Goal: Task Accomplishment & Management: Manage account settings

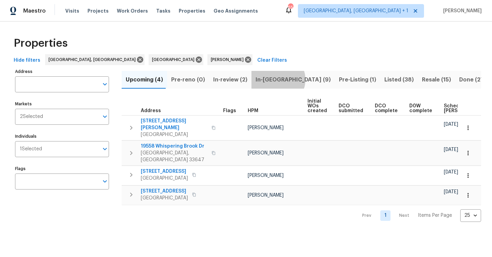
click at [274, 80] on span "In-reno (9)" at bounding box center [292, 80] width 75 height 10
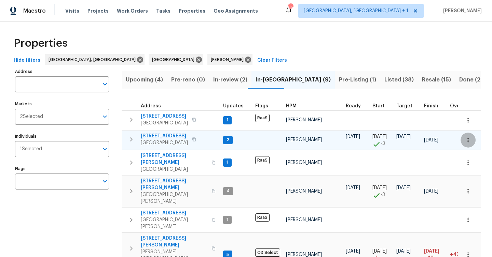
click at [464, 143] on button "button" at bounding box center [467, 140] width 15 height 15
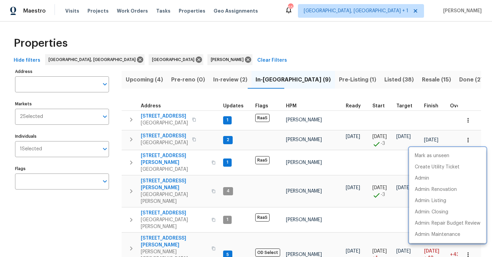
click at [166, 139] on div at bounding box center [246, 128] width 492 height 257
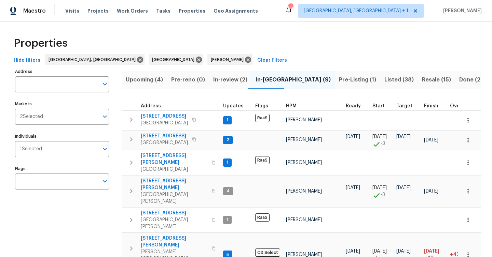
click at [166, 140] on span "Hudson, FL 34669" at bounding box center [164, 143] width 47 height 7
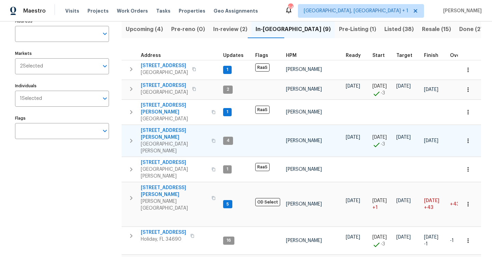
scroll to position [57, 0]
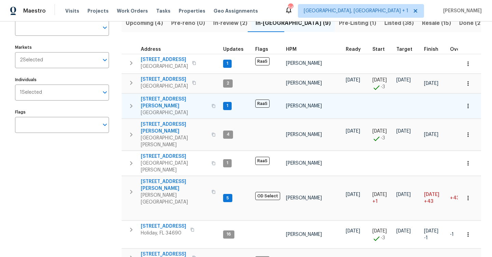
click at [171, 110] on span "[GEOGRAPHIC_DATA]" at bounding box center [174, 113] width 67 height 7
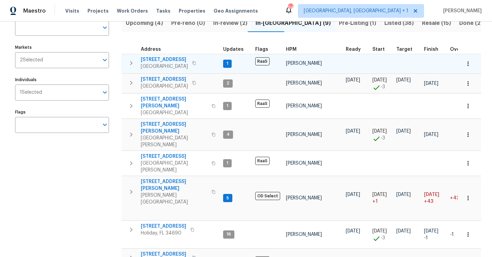
click at [176, 67] on span "Saint Petersburg, FL 33710" at bounding box center [164, 66] width 47 height 7
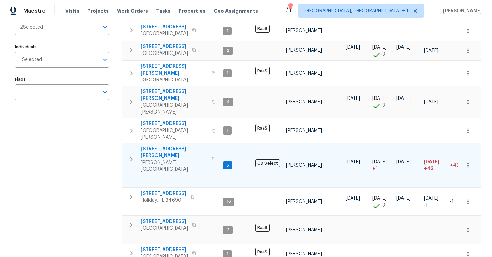
scroll to position [94, 0]
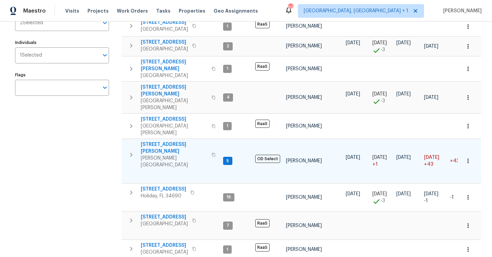
click at [171, 141] on span "19331 Sandy Springs Cir" at bounding box center [174, 148] width 67 height 14
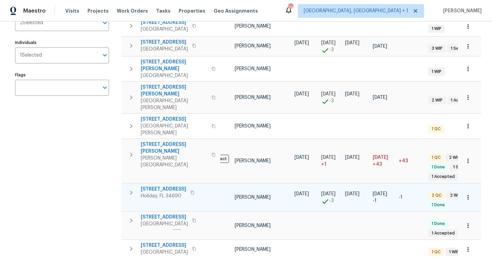
scroll to position [0, 0]
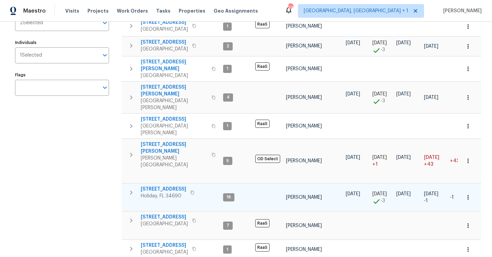
click at [171, 193] on span "Holiday, FL 34690" at bounding box center [163, 196] width 45 height 7
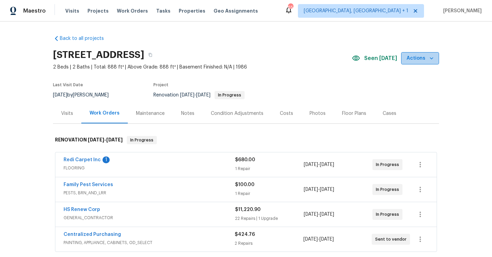
click at [430, 56] on icon "button" at bounding box center [431, 58] width 7 height 7
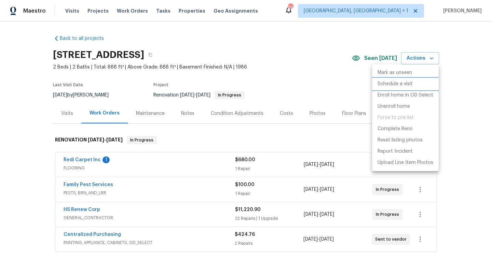
click at [401, 85] on p "Schedule a visit" at bounding box center [394, 84] width 35 height 7
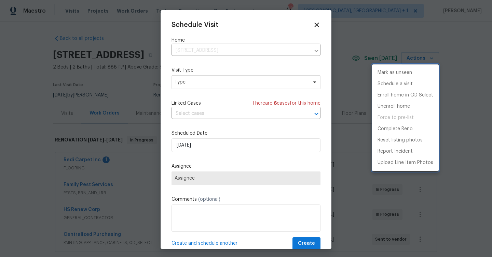
click at [209, 145] on div at bounding box center [246, 128] width 492 height 257
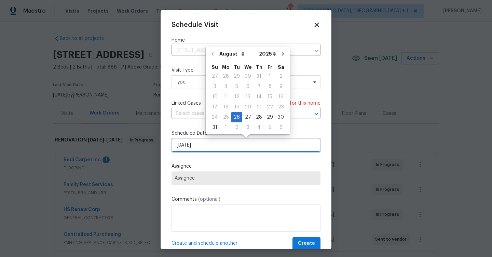
click at [213, 145] on input "[DATE]" at bounding box center [245, 146] width 149 height 14
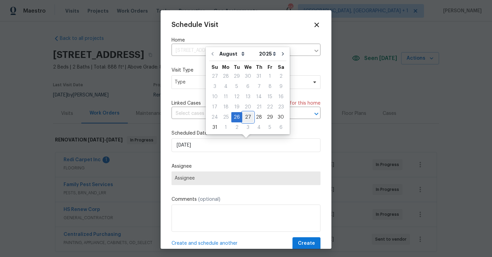
click at [247, 115] on div "27" at bounding box center [247, 118] width 11 height 10
type input "8/27/2025"
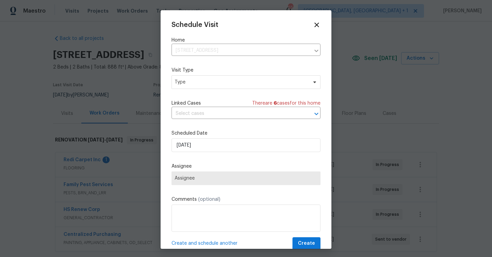
click at [249, 177] on span "Assignee" at bounding box center [246, 178] width 143 height 5
click at [262, 83] on span "Type" at bounding box center [241, 82] width 133 height 7
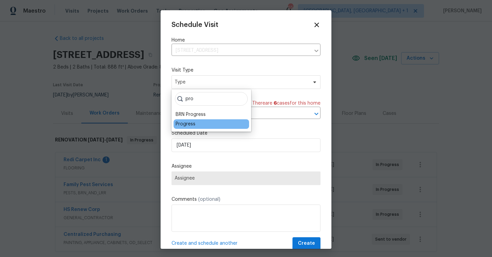
type input "pro"
click at [193, 128] on div "Progress" at bounding box center [210, 125] width 75 height 10
click at [190, 126] on div "Progress" at bounding box center [186, 124] width 20 height 7
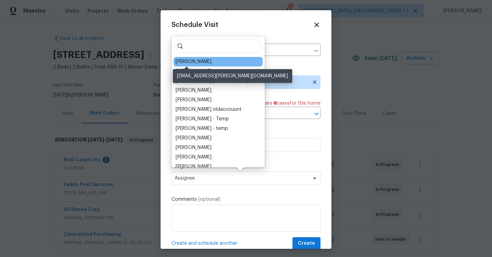
click at [196, 61] on div "[PERSON_NAME]" at bounding box center [194, 61] width 36 height 7
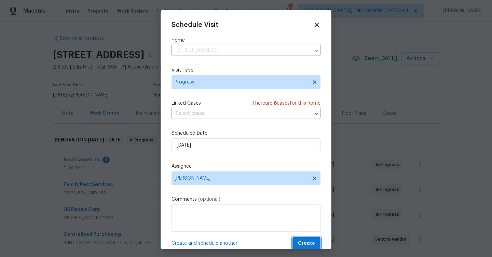
click at [315, 248] on button "Create" at bounding box center [306, 244] width 28 height 13
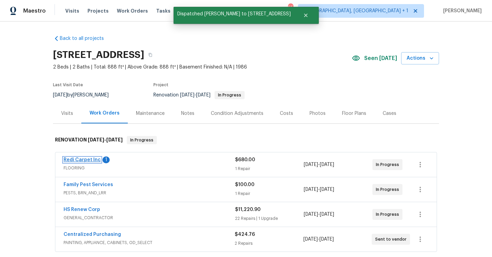
click at [80, 162] on link "Redi Carpet Inc" at bounding box center [82, 160] width 37 height 5
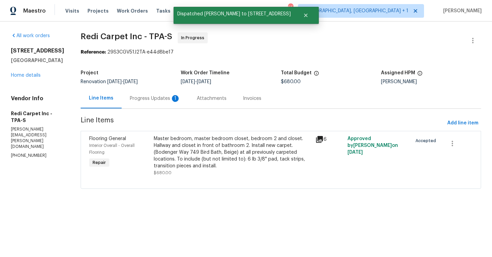
click at [164, 102] on div "Progress Updates 1" at bounding box center [155, 98] width 51 height 7
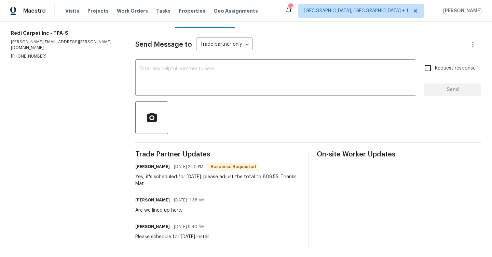
scroll to position [18, 0]
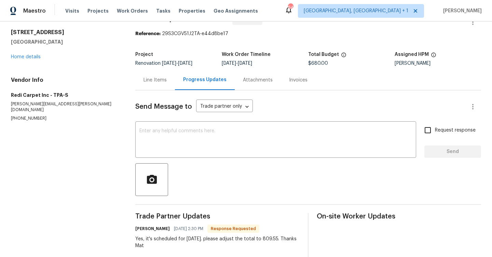
click at [30, 54] on div "12507 Glendale Ct Hudson, FL 34669 Home details" at bounding box center [65, 44] width 108 height 31
click at [29, 58] on link "Home details" at bounding box center [26, 57] width 30 height 5
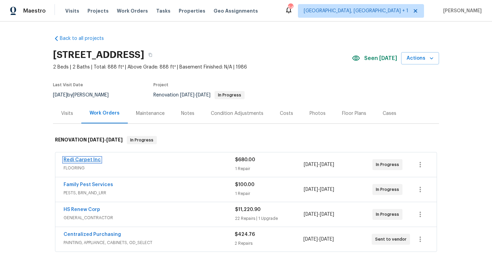
click at [98, 162] on link "Redi Carpet Inc" at bounding box center [82, 160] width 37 height 5
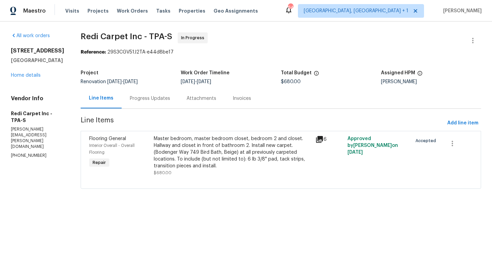
click at [201, 157] on div "Master bedroom, master bedroom closet, bedroom 2 and closet. Hallway and closet…" at bounding box center [232, 153] width 157 height 34
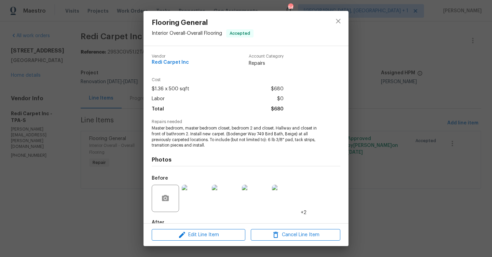
scroll to position [40, 0]
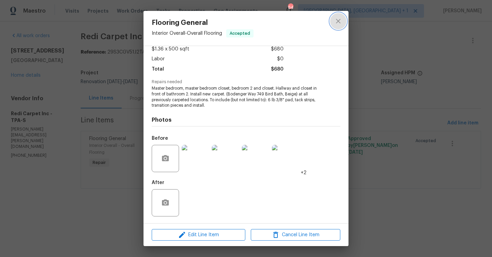
click at [340, 21] on icon "close" at bounding box center [338, 21] width 8 height 8
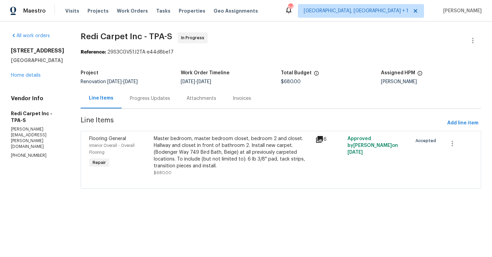
click at [170, 100] on div "Progress Updates" at bounding box center [150, 98] width 40 height 7
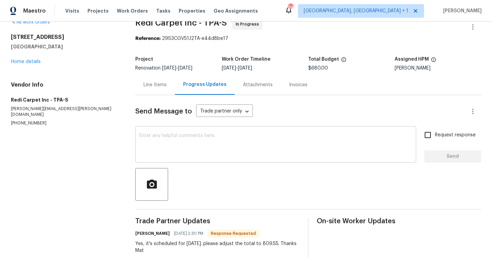
scroll to position [9, 0]
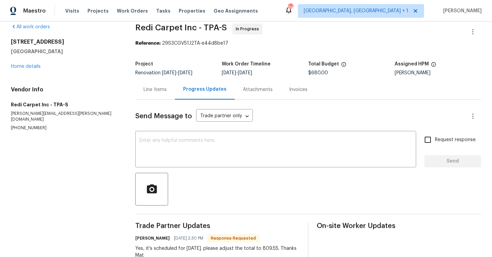
click at [156, 88] on div "Line Items" at bounding box center [154, 89] width 23 height 7
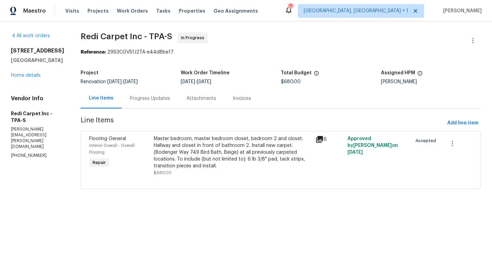
click at [228, 144] on div "Master bedroom, master bedroom closet, bedroom 2 and closet. Hallway and closet…" at bounding box center [232, 153] width 157 height 34
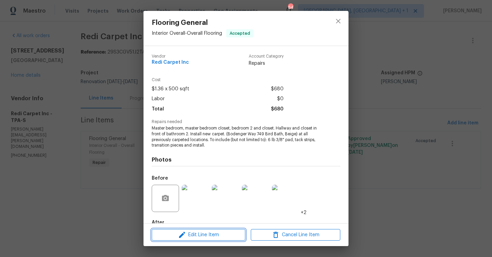
click at [213, 234] on span "Edit Line Item" at bounding box center [198, 235] width 89 height 9
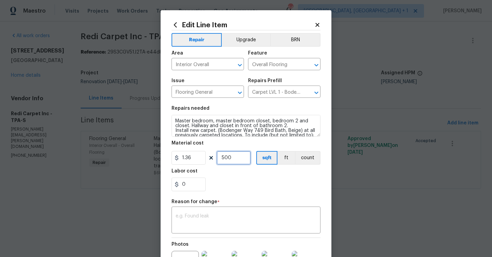
click at [231, 163] on input "500" at bounding box center [234, 158] width 34 height 14
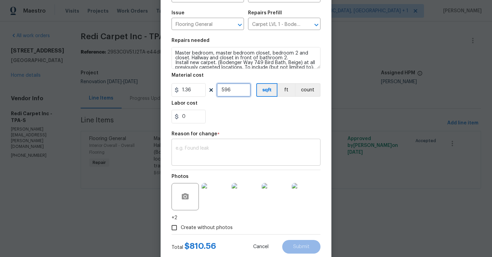
scroll to position [69, 0]
type input "596"
click at [232, 157] on textarea at bounding box center [246, 152] width 141 height 14
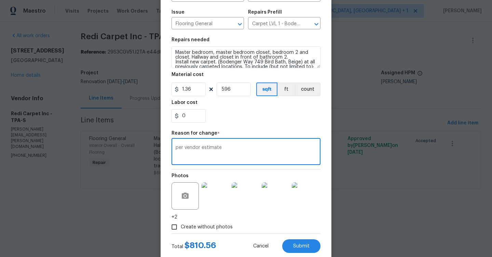
scroll to position [86, 0]
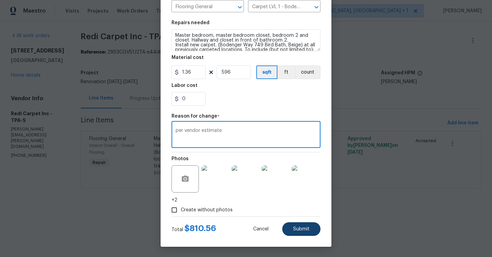
type textarea "per vendor estimate"
click at [295, 226] on button "Submit" at bounding box center [301, 230] width 38 height 14
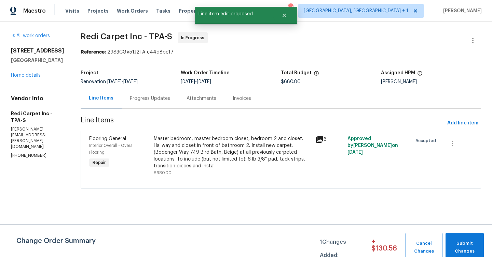
scroll to position [0, 0]
click at [460, 253] on span "Submit Changes" at bounding box center [464, 248] width 31 height 16
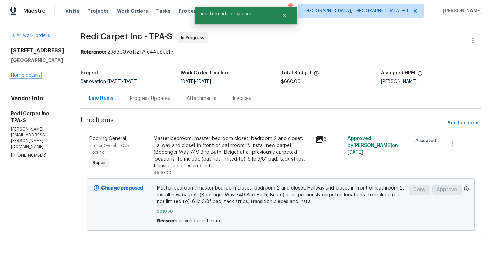
click at [18, 74] on link "Home details" at bounding box center [26, 75] width 30 height 5
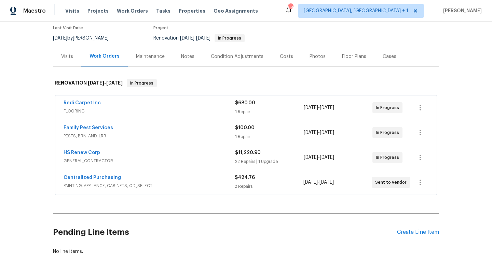
scroll to position [47, 0]
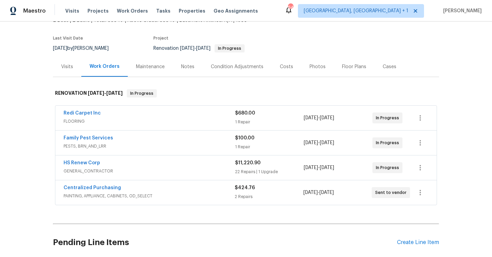
click at [179, 68] on div "Notes" at bounding box center [188, 67] width 30 height 20
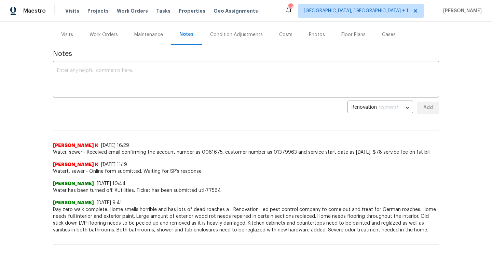
scroll to position [78, 0]
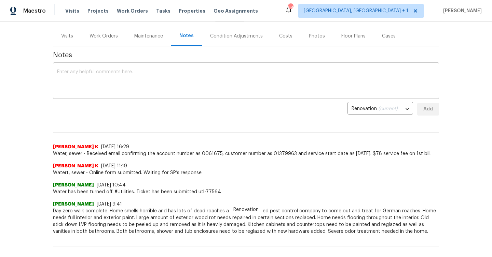
click at [156, 74] on textarea at bounding box center [246, 82] width 378 height 24
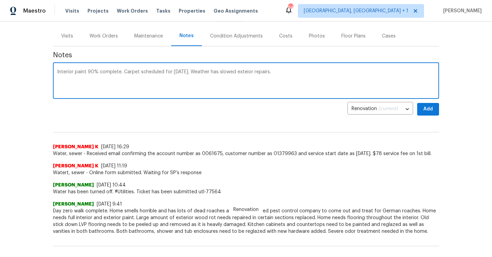
click at [251, 72] on textarea "Interior paint 90% complete. Carpet scheduled for tomorrow. Weather has slowed …" at bounding box center [246, 82] width 378 height 24
type textarea "Interior paint 90% complete. Carpet scheduled for tomorrow. Weather has slowed …"
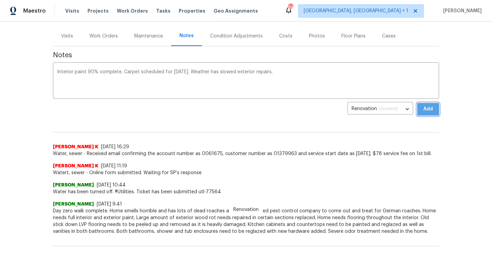
click at [420, 111] on button "Add" at bounding box center [428, 109] width 22 height 13
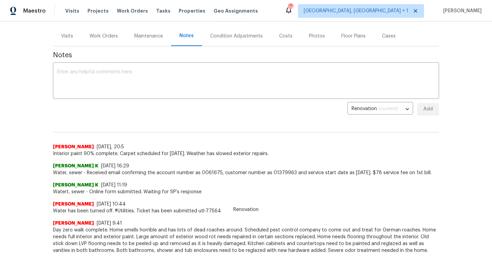
scroll to position [0, 0]
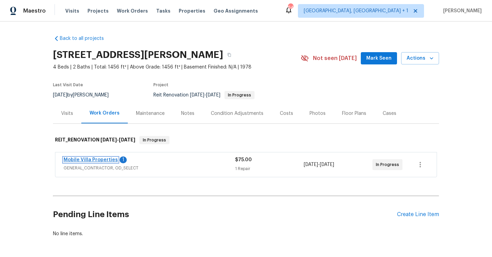
click at [98, 159] on link "Mobile Villa Properties" at bounding box center [91, 160] width 54 height 5
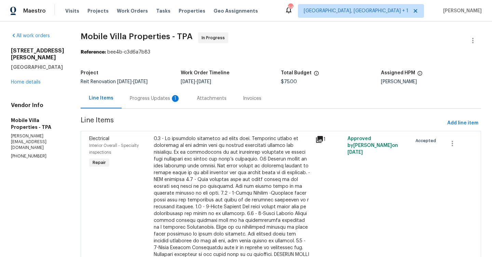
click at [134, 96] on div "Progress Updates 1" at bounding box center [155, 98] width 51 height 7
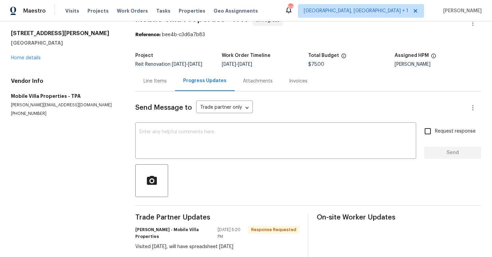
scroll to position [30, 0]
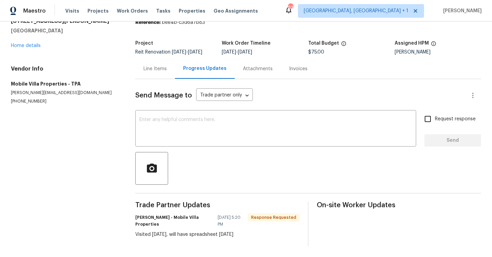
click at [184, 148] on div "Send Message to Trade partner only Trade partner only ​ x ​ Request response Se…" at bounding box center [308, 162] width 346 height 167
click at [186, 137] on textarea at bounding box center [275, 129] width 273 height 24
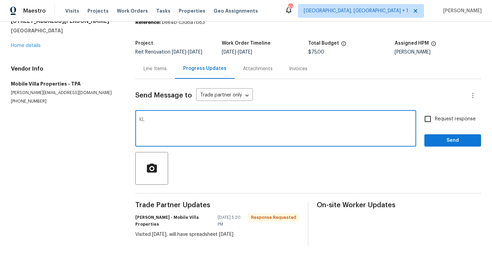
type textarea "K"
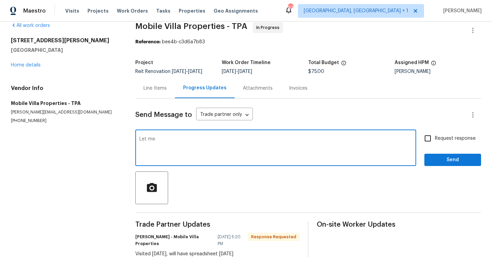
scroll to position [0, 0]
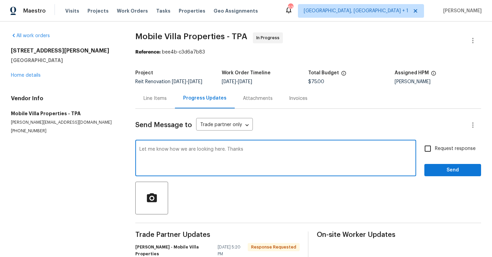
type textarea "Let me know how we are looking here. Thanks"
click at [441, 151] on span "Request response" at bounding box center [455, 148] width 41 height 7
click at [435, 151] on input "Request response" at bounding box center [427, 149] width 14 height 14
checkbox input "true"
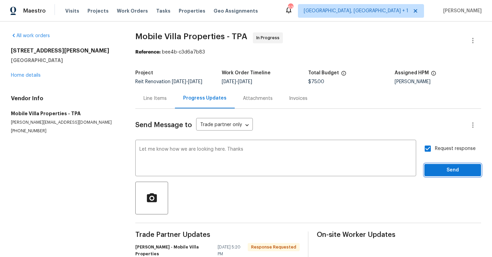
click at [448, 172] on span "Send" at bounding box center [453, 170] width 46 height 9
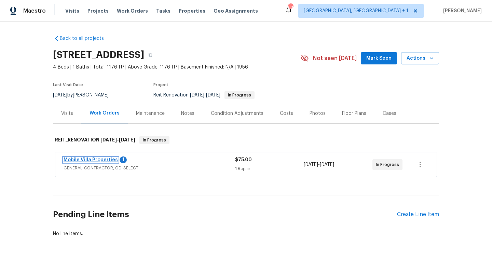
click at [107, 160] on link "Mobile Villa Properties" at bounding box center [91, 160] width 54 height 5
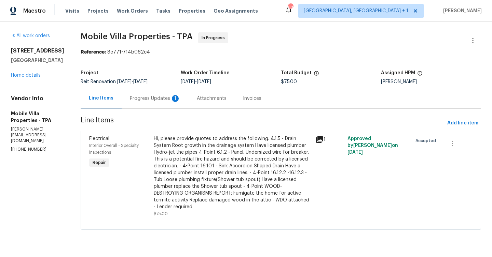
click at [141, 98] on div "Progress Updates 1" at bounding box center [155, 98] width 51 height 7
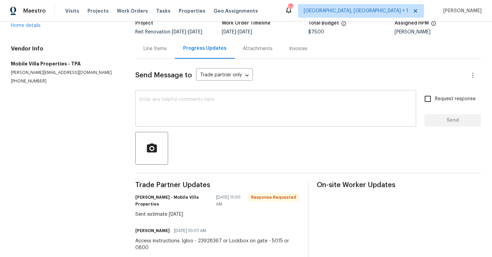
scroll to position [53, 0]
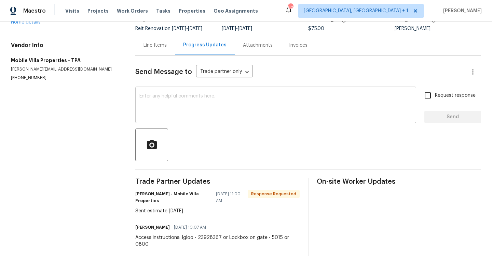
click at [215, 105] on textarea at bounding box center [275, 106] width 273 height 24
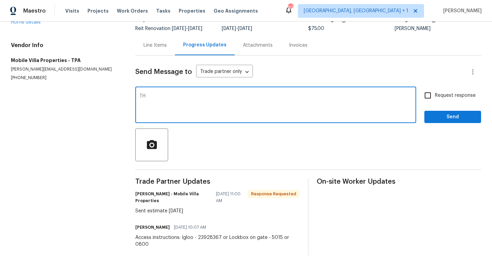
type textarea "T"
type textarea "I have submitted. Thanks"
click at [437, 120] on span "Send" at bounding box center [453, 117] width 46 height 9
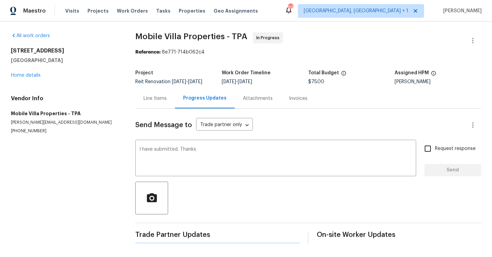
scroll to position [0, 0]
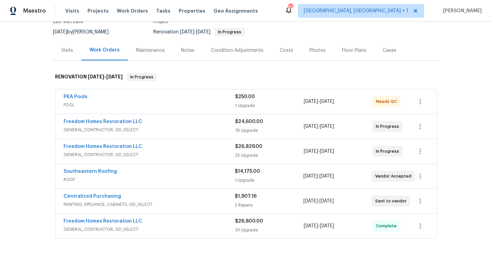
scroll to position [86, 0]
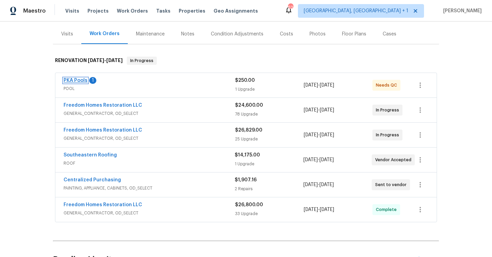
click at [82, 78] on link "PKA Pools" at bounding box center [76, 80] width 24 height 5
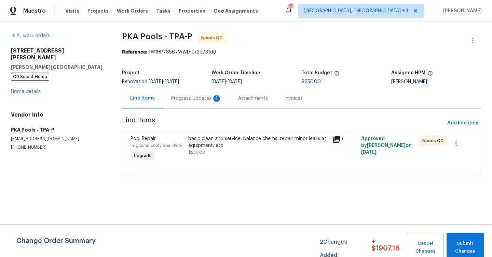
click at [199, 98] on div "Progress Updates 1" at bounding box center [196, 98] width 51 height 7
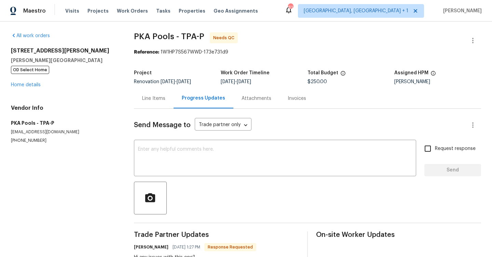
click at [153, 102] on div "Line Items" at bounding box center [154, 98] width 40 height 20
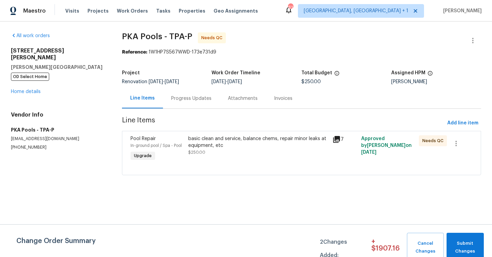
click at [244, 141] on div "basic clean and service, balance chems, repair minor leaks at equipment, etc" at bounding box center [258, 143] width 140 height 14
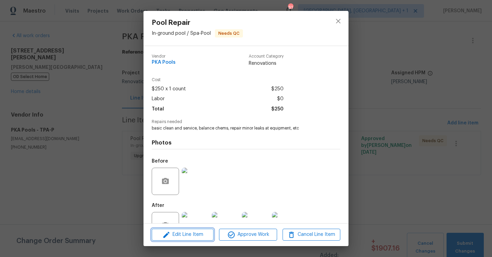
click at [201, 237] on span "Edit Line Item" at bounding box center [183, 235] width 58 height 9
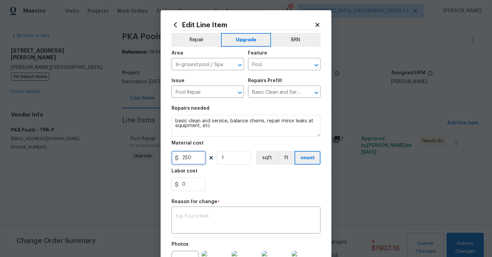
click at [204, 158] on input "250" at bounding box center [188, 158] width 34 height 14
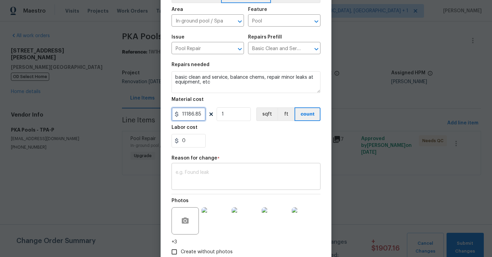
scroll to position [45, 0]
type input "11186.85"
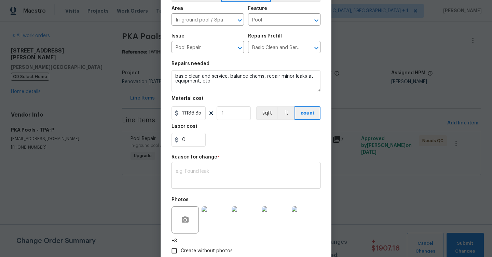
click at [196, 173] on textarea at bounding box center [246, 176] width 141 height 14
click at [210, 174] on textarea at bounding box center [246, 176] width 141 height 14
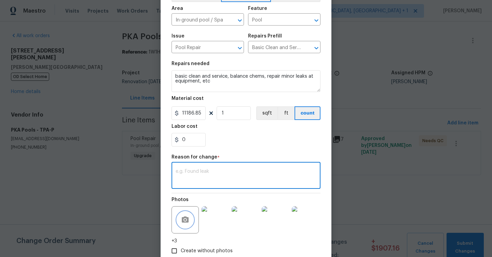
click at [186, 222] on icon "button" at bounding box center [185, 220] width 8 height 8
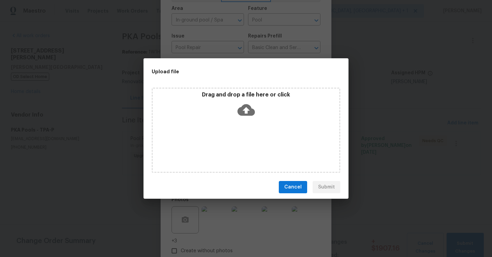
click at [246, 112] on icon at bounding box center [245, 109] width 17 height 17
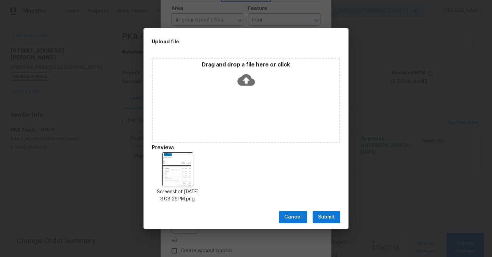
click at [325, 214] on span "Submit" at bounding box center [326, 217] width 17 height 9
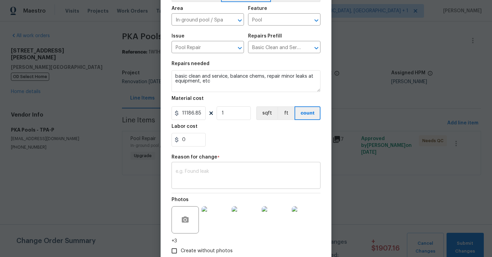
click at [195, 173] on textarea at bounding box center [246, 176] width 141 height 14
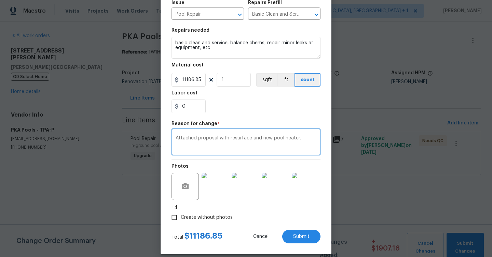
scroll to position [86, 0]
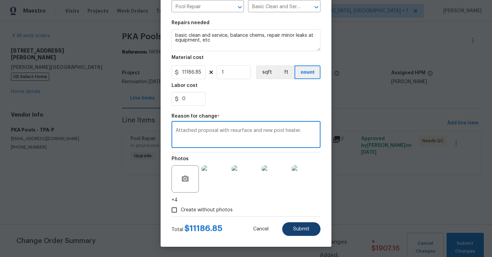
type textarea "Attached proposal with resurface and new pool heater."
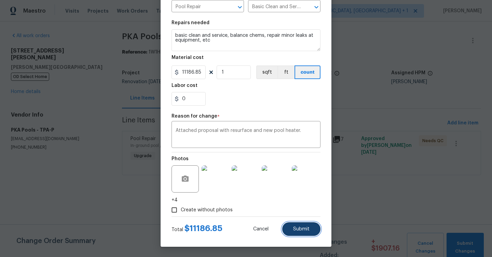
click at [307, 232] on button "Submit" at bounding box center [301, 230] width 38 height 14
type input "250"
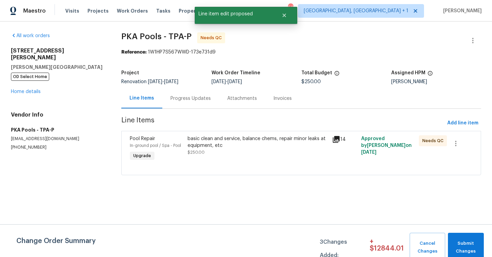
scroll to position [0, 0]
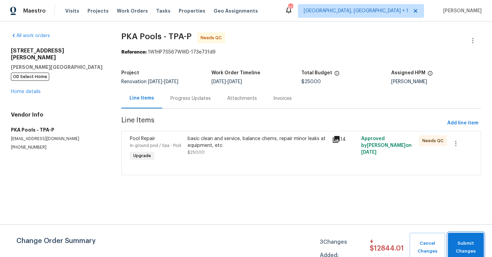
click at [460, 241] on span "Submit Changes" at bounding box center [465, 248] width 29 height 16
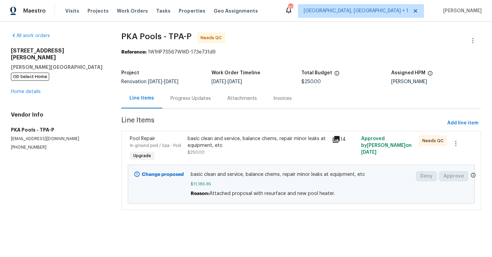
click at [186, 99] on div "Progress Updates" at bounding box center [190, 98] width 40 height 7
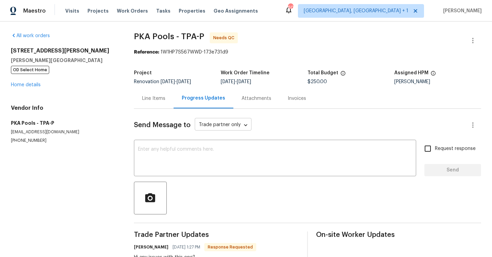
scroll to position [50, 0]
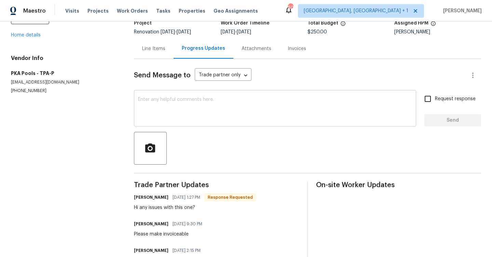
click at [210, 113] on textarea at bounding box center [275, 109] width 274 height 24
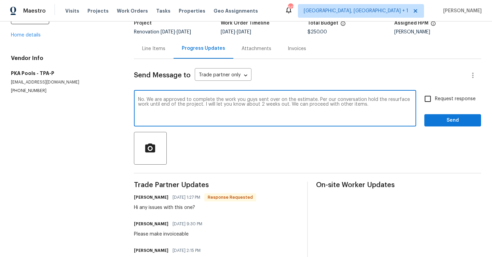
type textarea "No. We are approved to complete the work you guys sent over on the estimate. Pe…"
click at [449, 99] on span "Request response" at bounding box center [455, 99] width 41 height 7
click at [435, 99] on input "Request response" at bounding box center [427, 99] width 14 height 14
checkbox input "true"
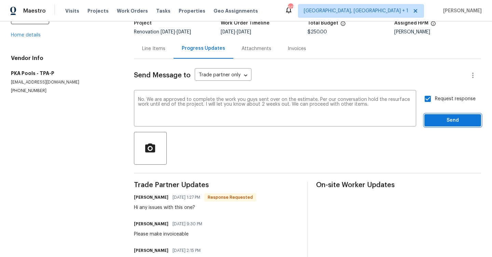
click at [444, 124] on span "Send" at bounding box center [453, 120] width 46 height 9
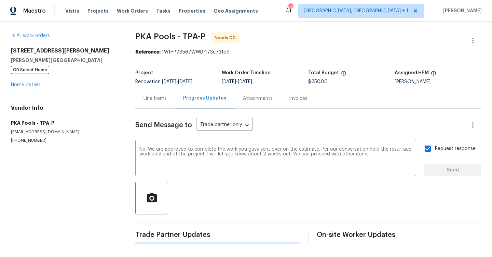
scroll to position [0, 0]
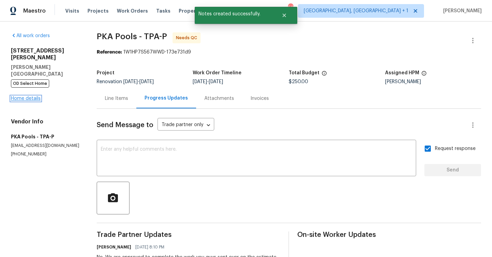
click at [26, 96] on link "Home details" at bounding box center [26, 98] width 30 height 5
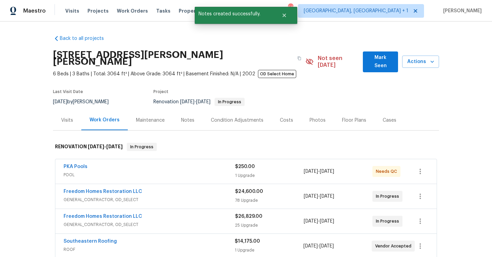
click at [384, 56] on span "Mark Seen" at bounding box center [380, 62] width 24 height 17
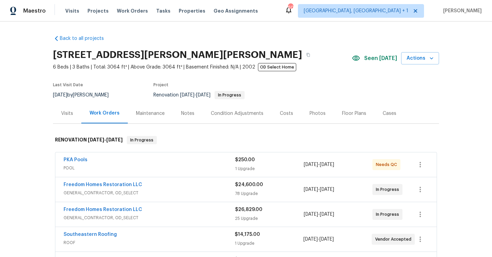
click at [181, 118] on div "Notes" at bounding box center [188, 113] width 30 height 20
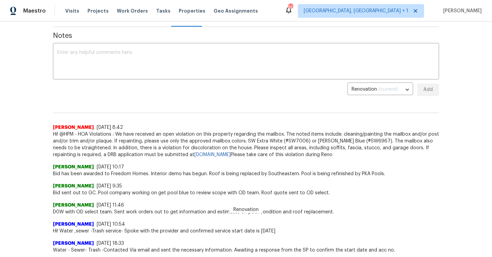
scroll to position [58, 0]
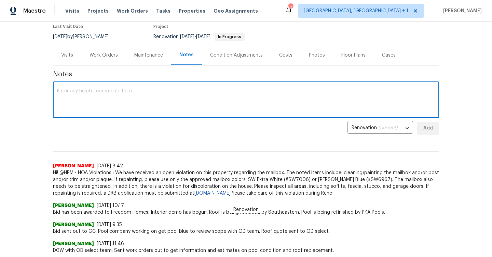
click at [195, 99] on textarea at bounding box center [246, 101] width 378 height 24
type textarea "("
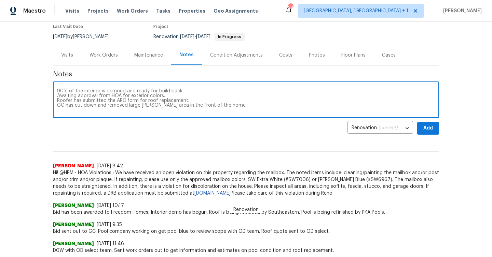
type textarea "90% of the interior is demoed and ready for build back. Awaiting approval from …"
click at [421, 128] on button "Add" at bounding box center [428, 128] width 22 height 13
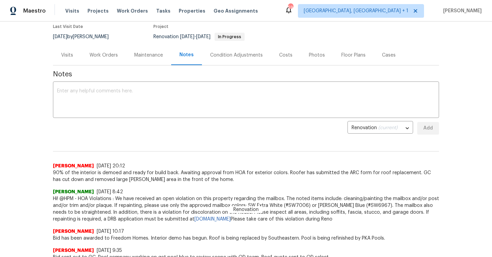
scroll to position [0, 0]
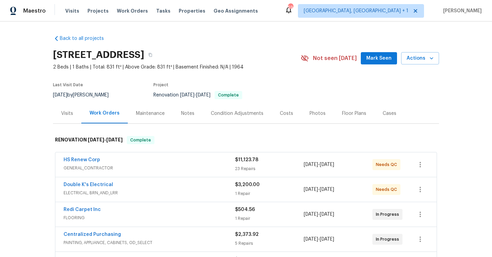
click at [135, 188] on div "Double K's Electrical" at bounding box center [149, 186] width 171 height 8
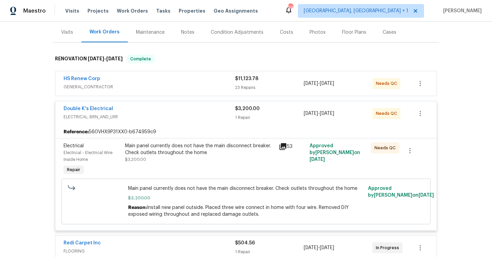
scroll to position [104, 0]
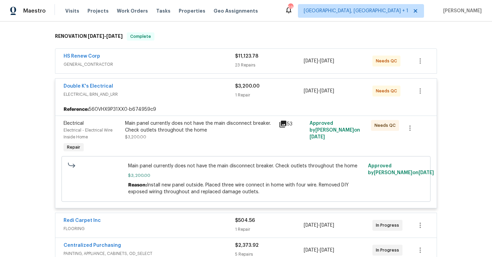
click at [185, 136] on div "Main panel currently does not have the main disconnect breaker. Check outlets t…" at bounding box center [200, 130] width 150 height 20
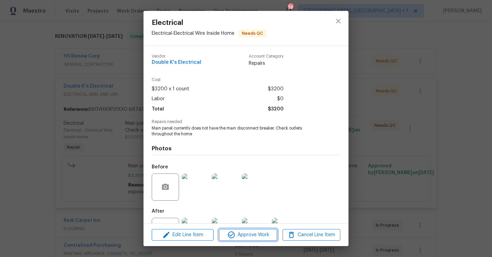
click at [264, 235] on span "Approve Work" at bounding box center [248, 235] width 54 height 9
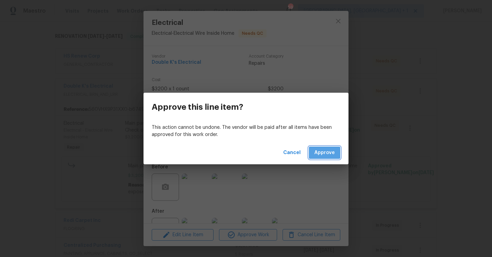
click at [324, 147] on button "Approve" at bounding box center [324, 153] width 31 height 13
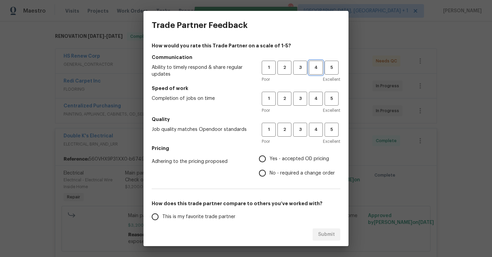
click at [321, 69] on span "4" at bounding box center [315, 68] width 13 height 8
click at [317, 98] on span "4" at bounding box center [315, 99] width 13 height 8
click at [310, 135] on button "4" at bounding box center [316, 130] width 14 height 14
click at [272, 152] on label "Yes - accepted OD pricing" at bounding box center [295, 159] width 80 height 14
click at [269, 152] on input "Yes - accepted OD pricing" at bounding box center [262, 159] width 14 height 14
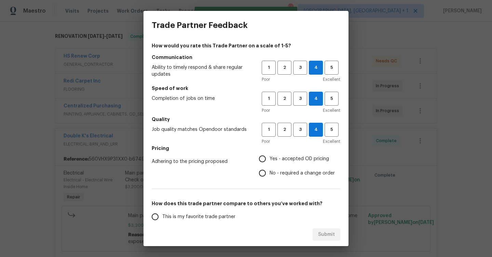
radio input "true"
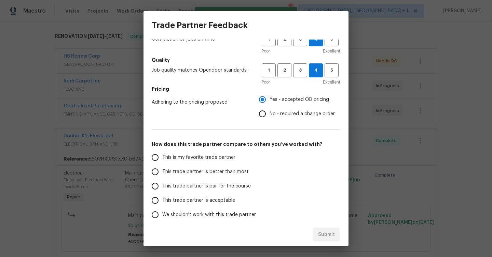
click at [232, 169] on span "This trade partner is better than most" at bounding box center [205, 172] width 86 height 7
click at [162, 168] on input "This trade partner is better than most" at bounding box center [155, 172] width 14 height 14
click at [331, 237] on span "Submit" at bounding box center [326, 235] width 17 height 9
radio input "true"
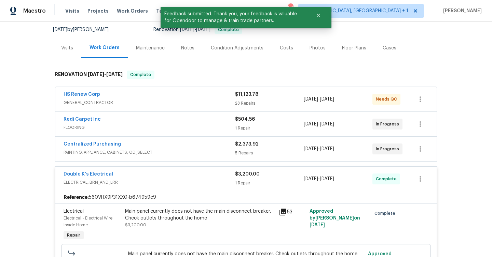
scroll to position [0, 0]
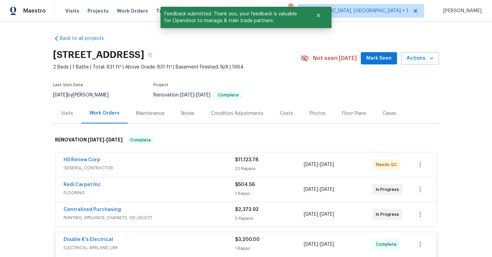
click at [372, 56] on span "Mark Seen" at bounding box center [378, 58] width 25 height 9
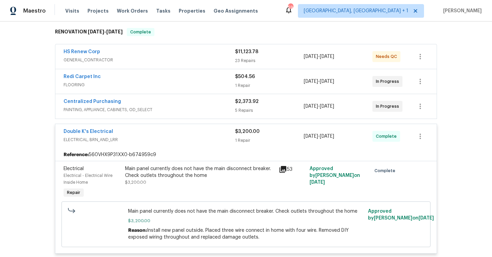
scroll to position [112, 0]
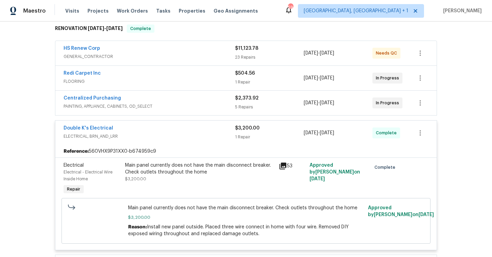
click at [187, 133] on div "Double K's Electrical" at bounding box center [149, 129] width 171 height 8
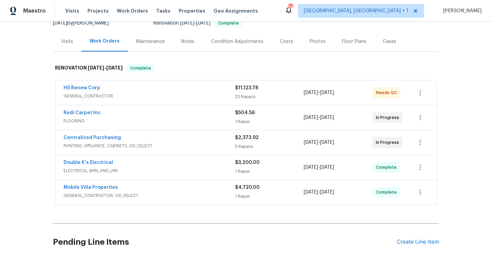
scroll to position [0, 0]
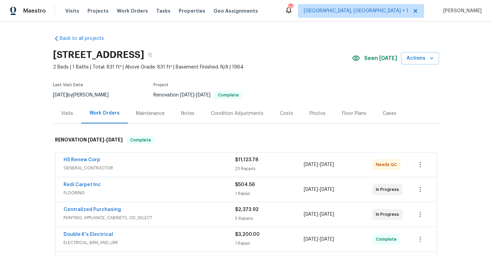
click at [279, 82] on div "Last Visit Date 8/22/2025 by Mat Smith Project Renovation 8/11/2025 - 8/25/2025…" at bounding box center [169, 91] width 232 height 25
